Goal: Transaction & Acquisition: Download file/media

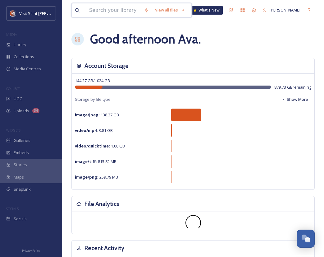
click at [101, 10] on input at bounding box center [113, 10] width 55 height 14
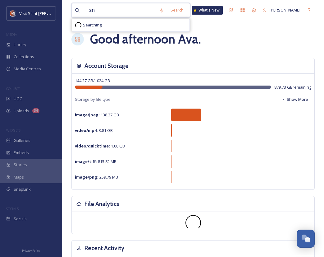
type input "s"
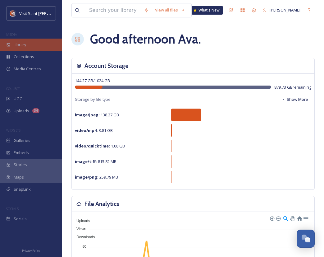
click at [25, 47] on span "Library" at bounding box center [20, 45] width 12 height 6
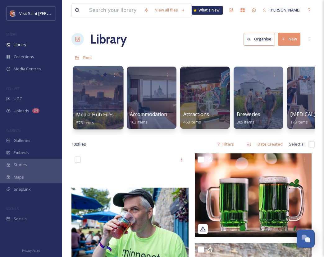
click at [122, 109] on div at bounding box center [98, 97] width 51 height 63
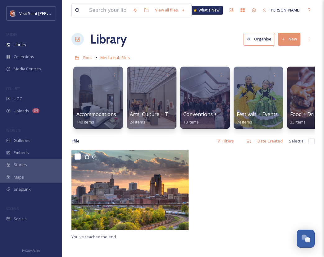
scroll to position [0, 345]
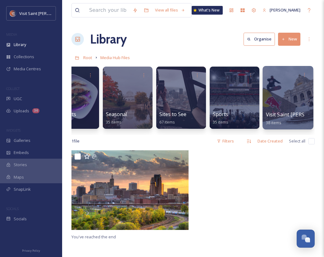
click at [294, 116] on span "Visit Saint Paul Media Assets" at bounding box center [315, 114] width 98 height 7
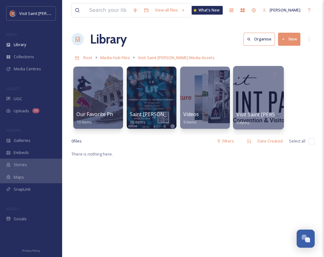
click at [275, 105] on div at bounding box center [258, 97] width 51 height 63
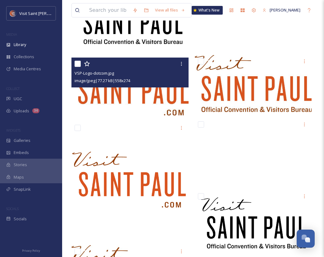
scroll to position [100, 0]
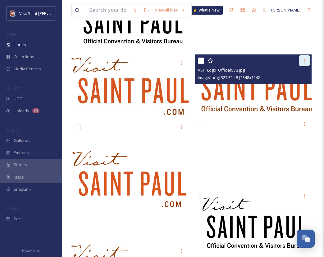
click at [306, 59] on icon at bounding box center [304, 60] width 5 height 5
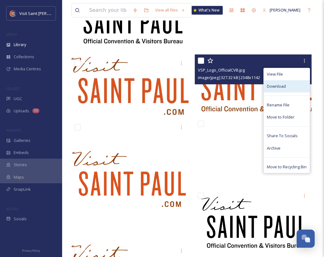
click at [291, 88] on div "Download" at bounding box center [287, 86] width 46 height 12
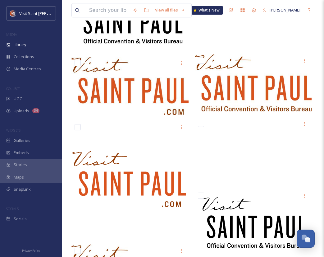
scroll to position [36, 0]
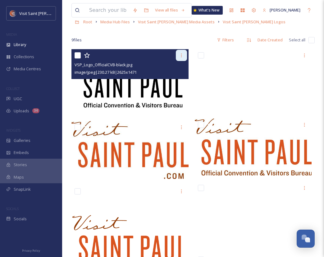
click at [180, 54] on icon at bounding box center [181, 55] width 5 height 5
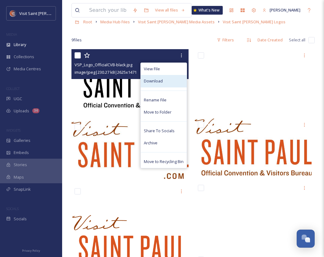
click at [159, 82] on span "Download" at bounding box center [153, 81] width 19 height 6
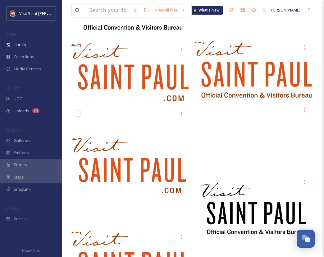
scroll to position [0, 0]
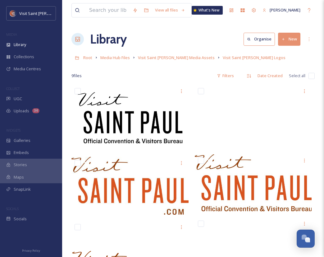
click at [126, 32] on h1 "Library" at bounding box center [108, 39] width 37 height 19
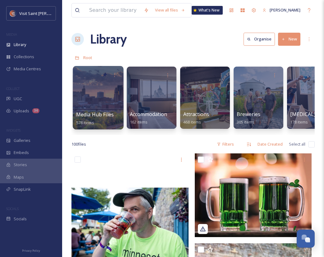
click at [100, 114] on span "Media Hub Files" at bounding box center [95, 114] width 38 height 7
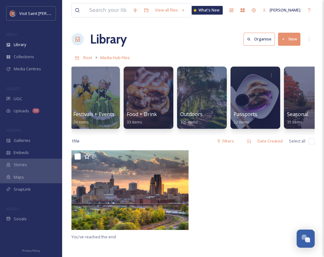
scroll to position [0, 345]
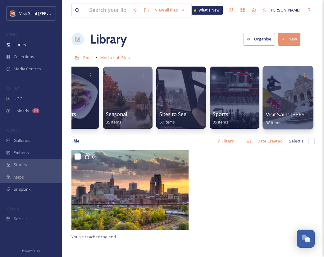
click at [291, 96] on div at bounding box center [288, 97] width 51 height 63
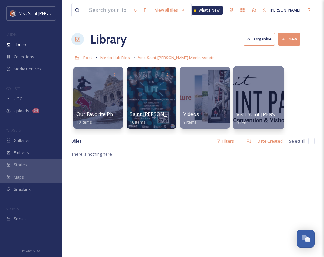
click at [266, 91] on div at bounding box center [258, 97] width 51 height 63
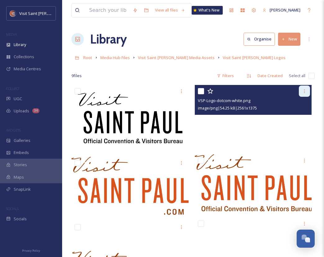
click at [305, 88] on div at bounding box center [304, 91] width 11 height 11
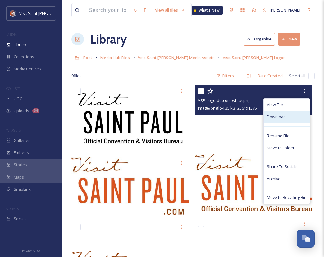
click at [278, 118] on span "Download" at bounding box center [276, 117] width 19 height 6
